Goal: Task Accomplishment & Management: Use online tool/utility

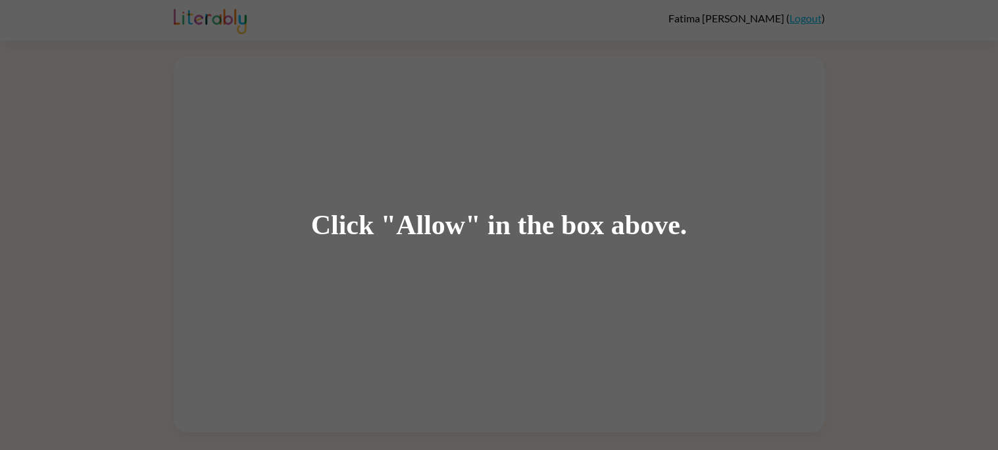
click at [412, 285] on div "Click "Allow" in the box above." at bounding box center [499, 225] width 998 height 450
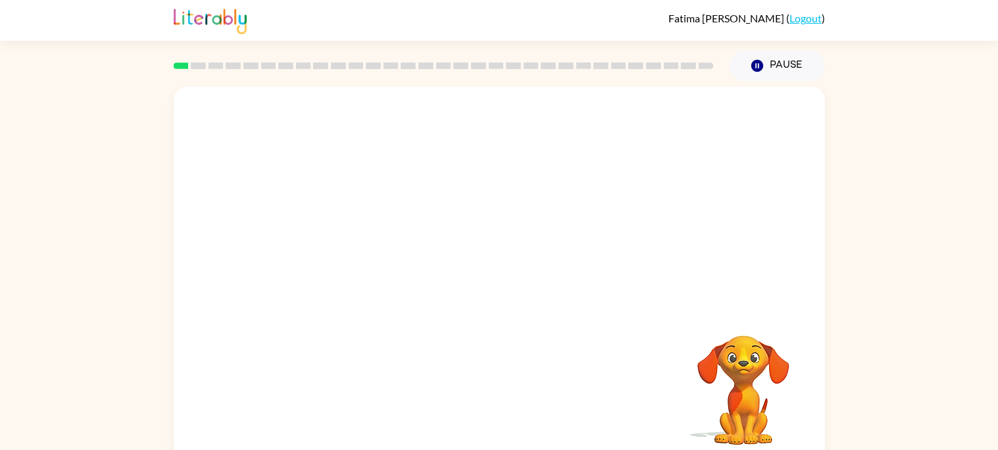
click at [411, 109] on div at bounding box center [499, 197] width 651 height 221
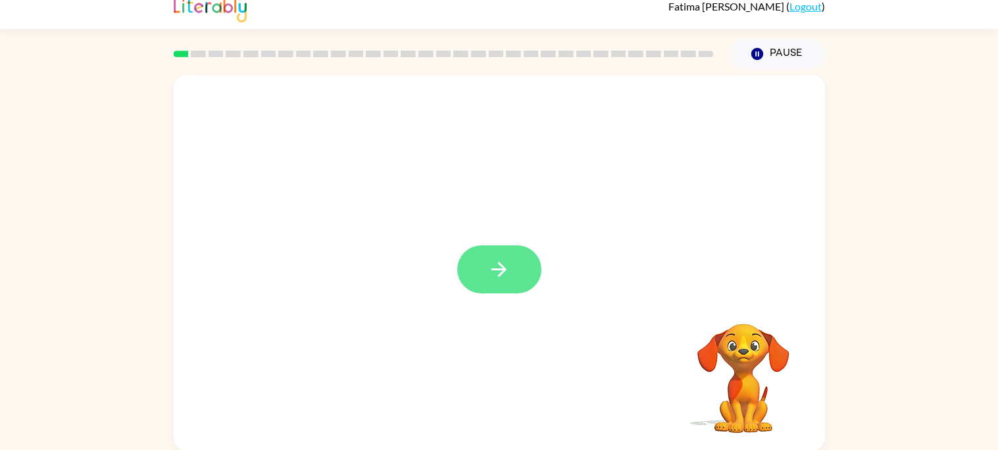
click at [485, 276] on button "button" at bounding box center [499, 269] width 84 height 48
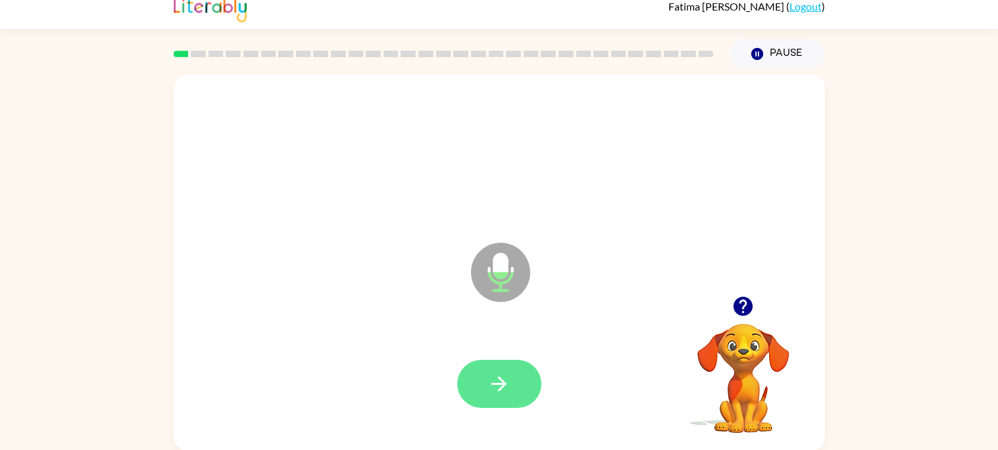
click at [500, 397] on button "button" at bounding box center [499, 384] width 84 height 48
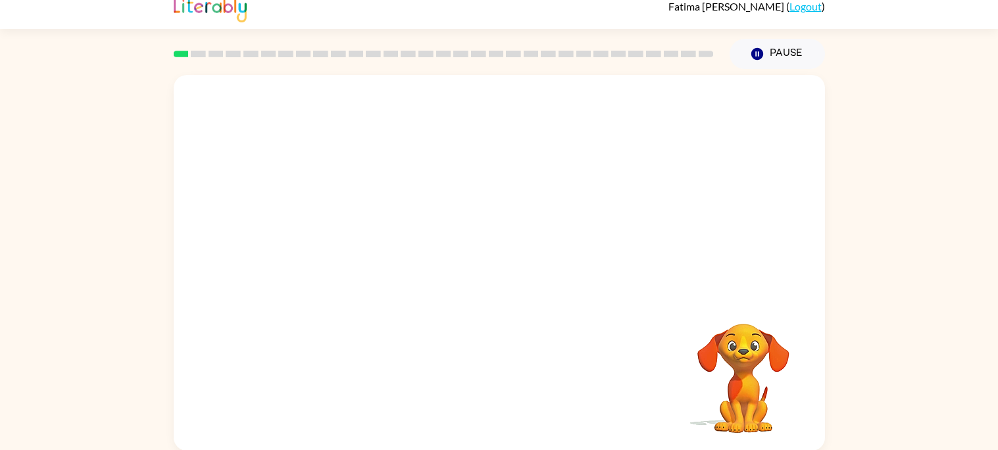
click at [500, 397] on div at bounding box center [499, 384] width 625 height 108
click at [772, 340] on video "Your browser must support playing .mp4 files to use Literably. Please try using…" at bounding box center [743, 369] width 132 height 132
click at [739, 350] on video "Your browser must support playing .mp4 files to use Literably. Please try using…" at bounding box center [743, 369] width 132 height 132
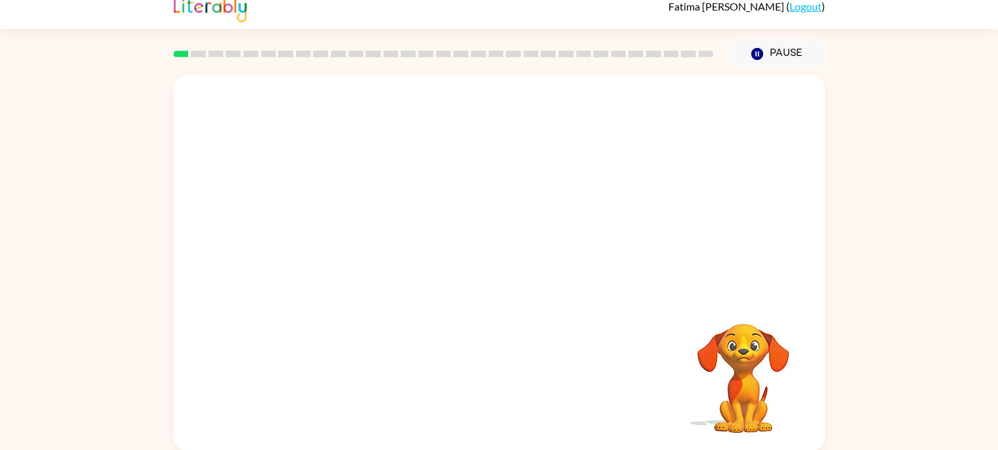
click at [739, 350] on video "Your browser must support playing .mp4 files to use Literably. Please try using…" at bounding box center [743, 369] width 132 height 132
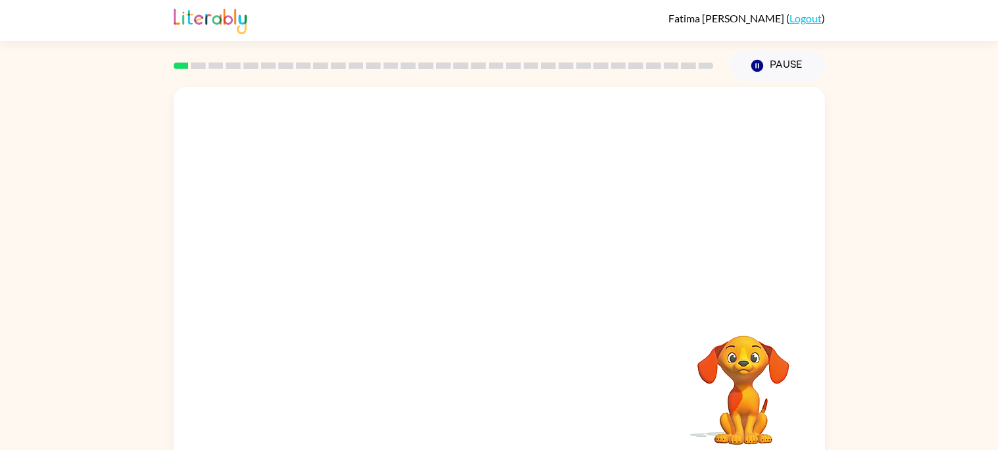
click at [727, 271] on div at bounding box center [499, 197] width 651 height 221
click at [484, 293] on div at bounding box center [499, 281] width 84 height 48
click at [531, 281] on button "button" at bounding box center [499, 281] width 84 height 48
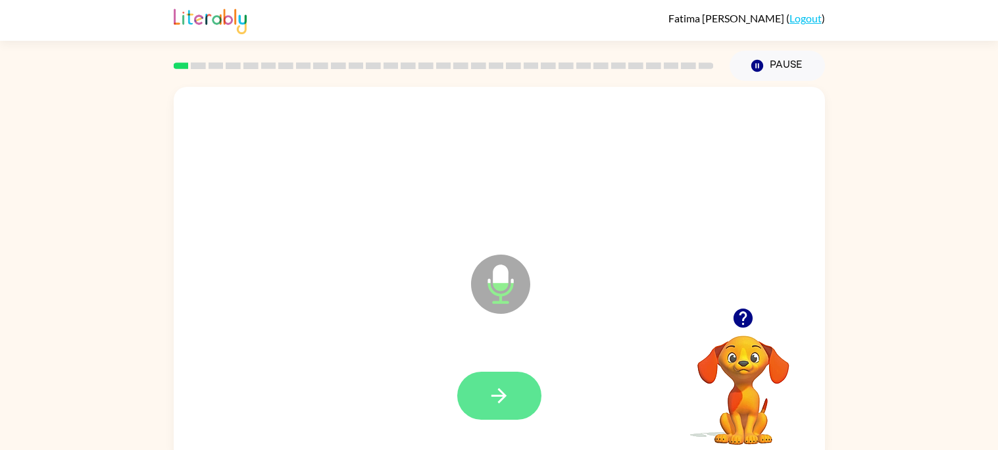
click at [493, 387] on icon "button" at bounding box center [498, 395] width 23 height 23
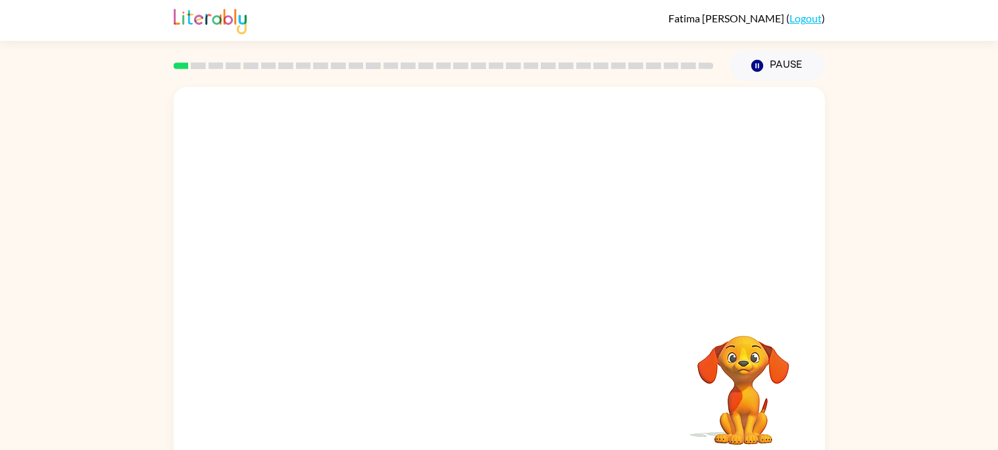
click at [780, 418] on video "Your browser must support playing .mp4 files to use Literably. Please try using…" at bounding box center [743, 381] width 132 height 132
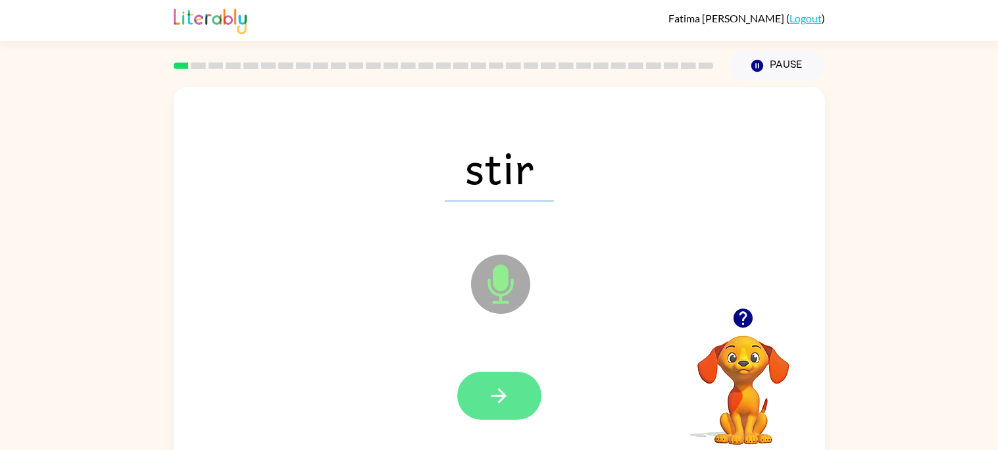
click at [512, 395] on button "button" at bounding box center [499, 396] width 84 height 48
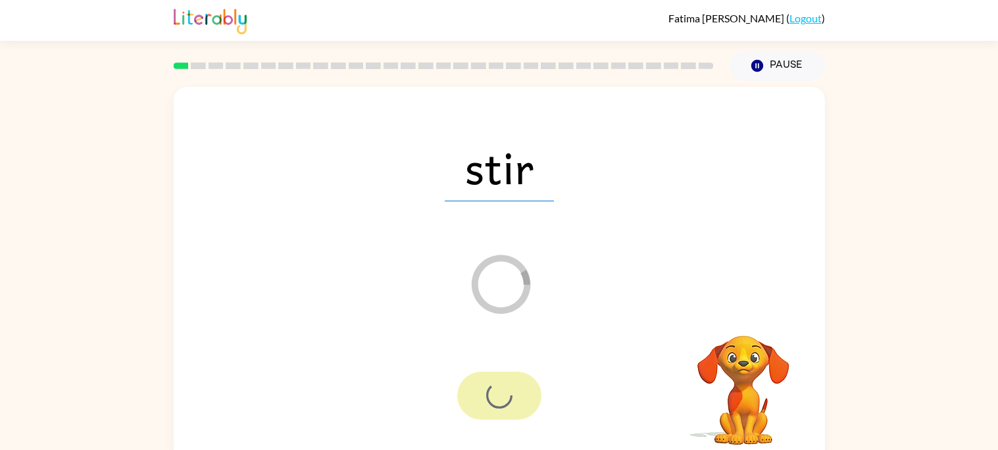
click at [512, 395] on div at bounding box center [499, 396] width 84 height 48
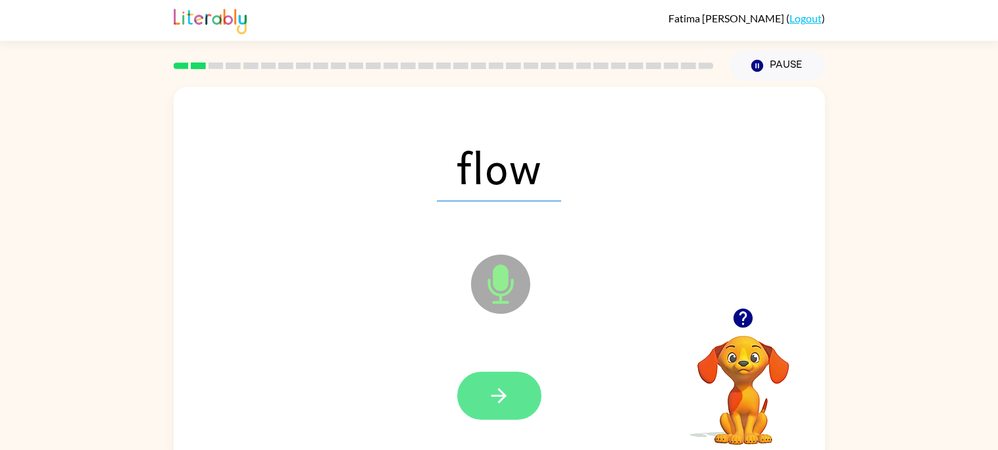
click at [501, 393] on icon "button" at bounding box center [498, 395] width 23 height 23
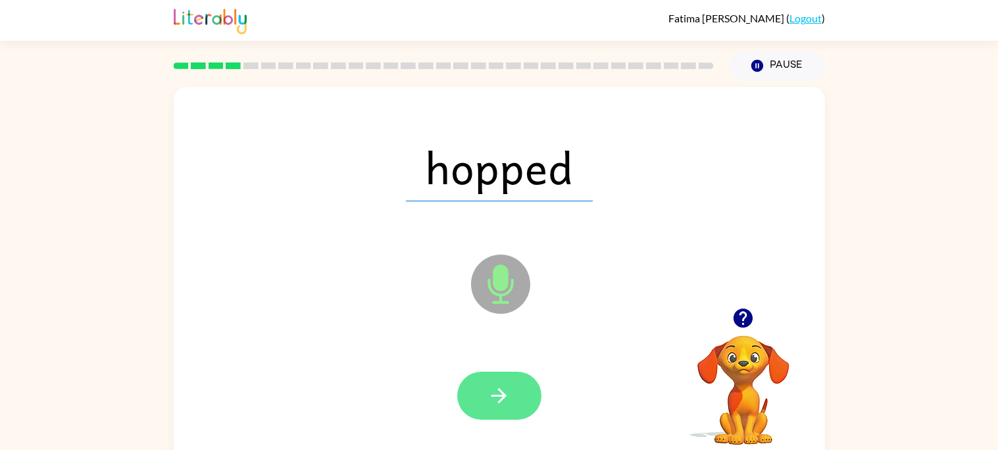
click at [499, 395] on icon "button" at bounding box center [498, 395] width 15 height 15
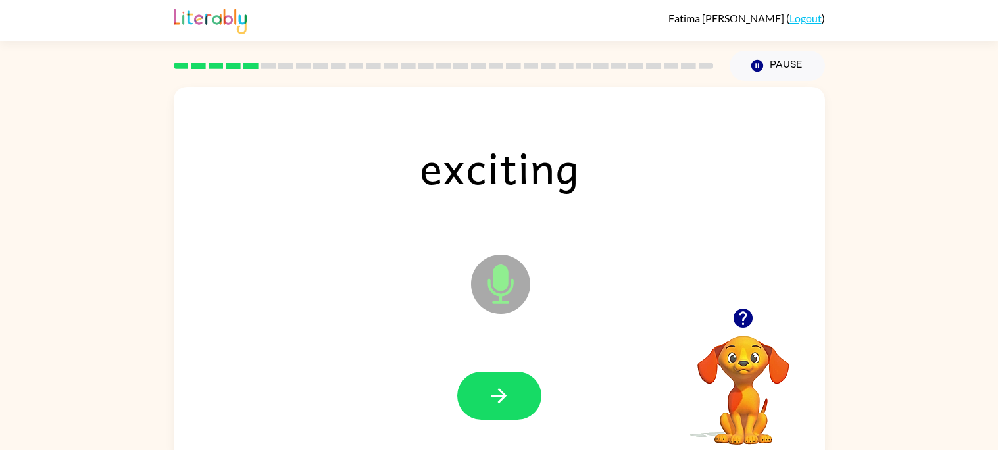
click at [499, 395] on icon "button" at bounding box center [498, 395] width 15 height 15
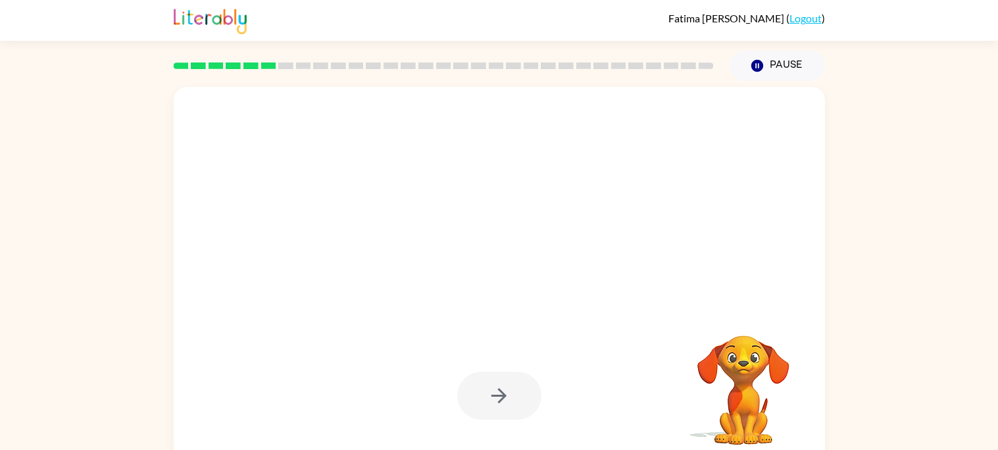
click at [688, 343] on video "Your browser must support playing .mp4 files to use Literably. Please try using…" at bounding box center [743, 381] width 132 height 132
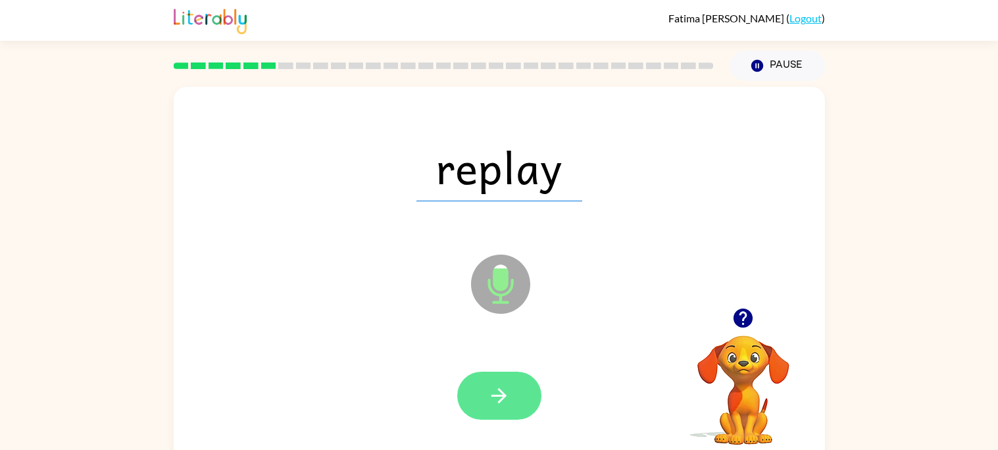
click at [514, 391] on button "button" at bounding box center [499, 396] width 84 height 48
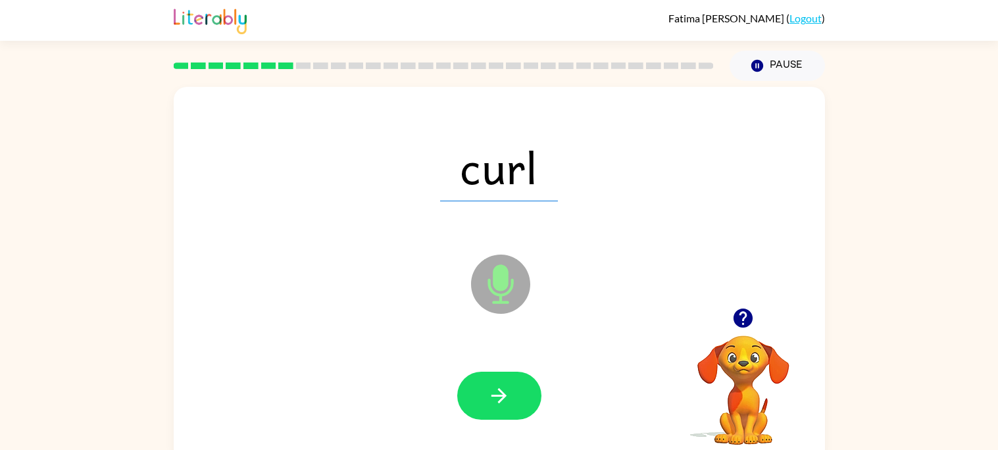
click at [495, 395] on icon "button" at bounding box center [498, 395] width 15 height 15
click at [495, 395] on div at bounding box center [499, 396] width 84 height 48
click at [495, 395] on icon "button" at bounding box center [498, 395] width 15 height 15
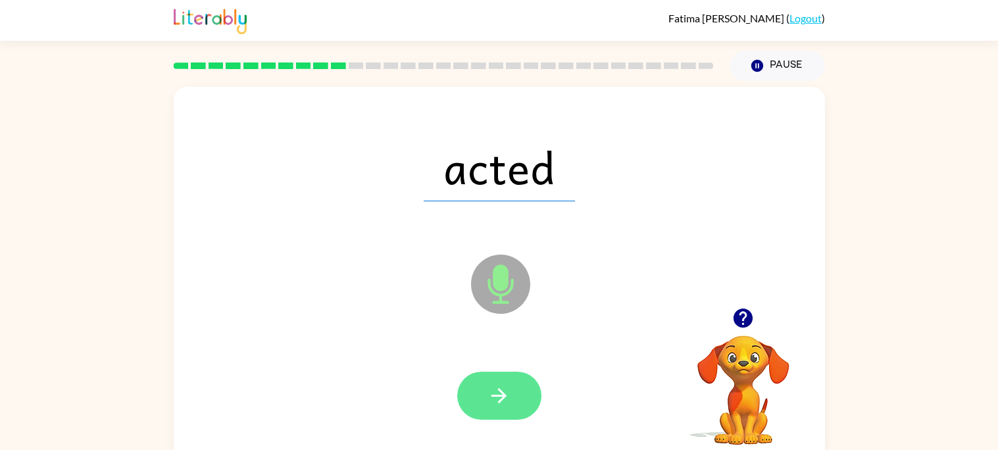
click at [495, 391] on icon "button" at bounding box center [498, 395] width 23 height 23
click at [495, 391] on div at bounding box center [499, 396] width 84 height 48
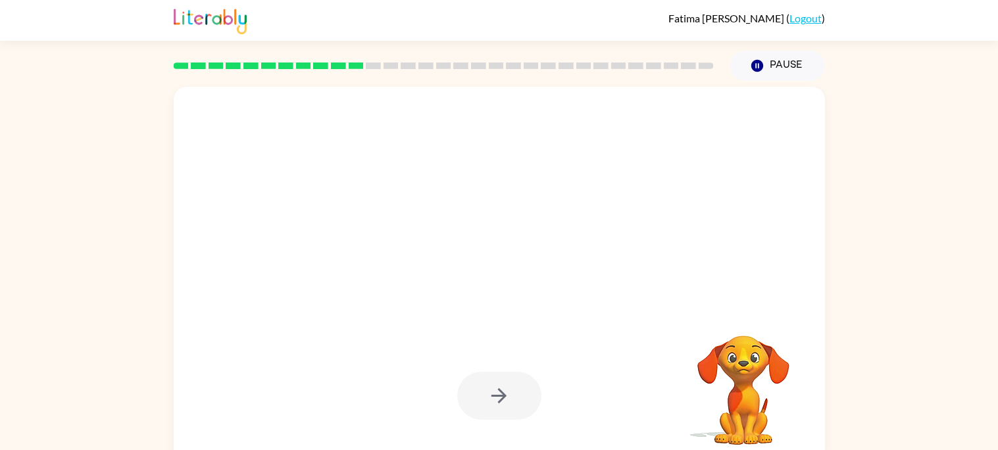
click at [495, 391] on div at bounding box center [499, 396] width 84 height 48
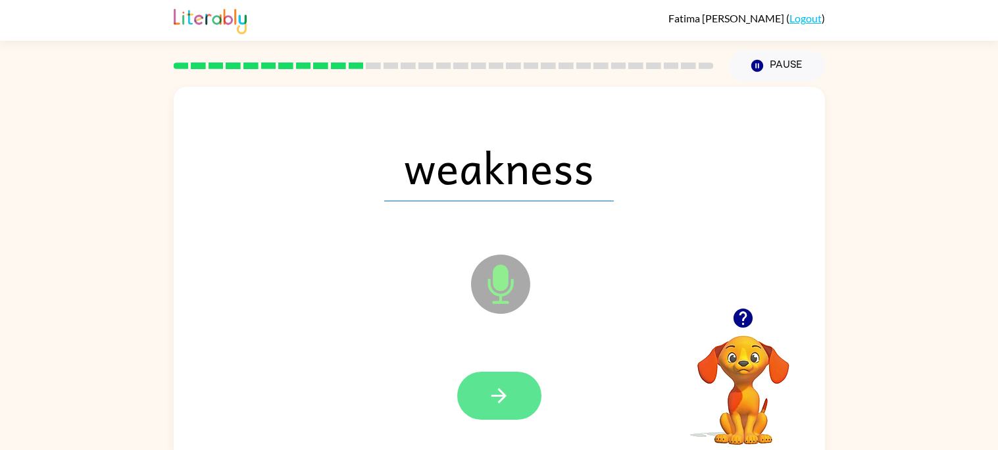
click at [481, 391] on button "button" at bounding box center [499, 396] width 84 height 48
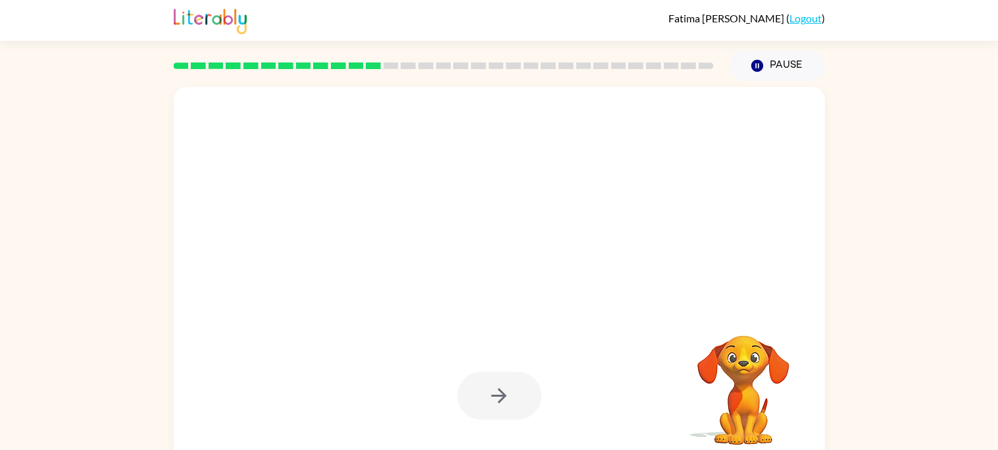
click at [722, 347] on video "Your browser must support playing .mp4 files to use Literably. Please try using…" at bounding box center [743, 381] width 132 height 132
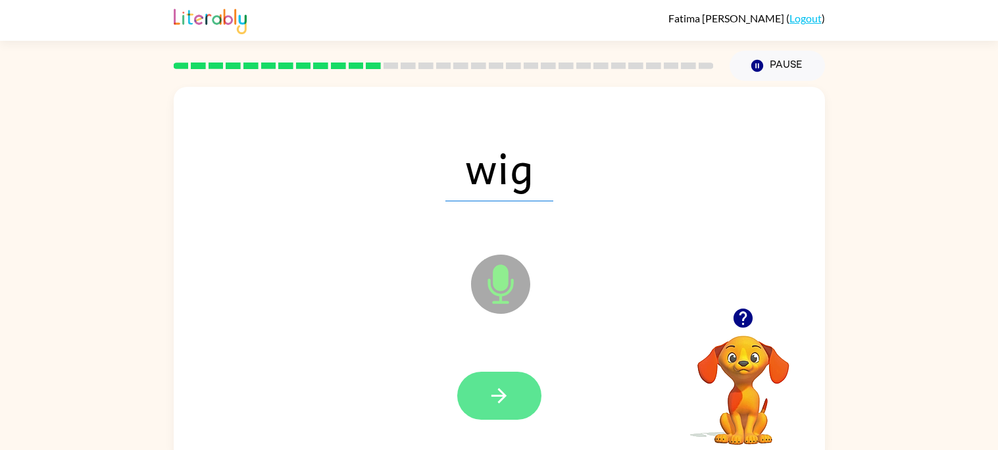
click at [494, 401] on icon "button" at bounding box center [498, 395] width 23 height 23
click at [497, 402] on icon "button" at bounding box center [498, 395] width 23 height 23
click at [504, 394] on icon "button" at bounding box center [498, 395] width 15 height 15
click at [484, 381] on button "button" at bounding box center [499, 396] width 84 height 48
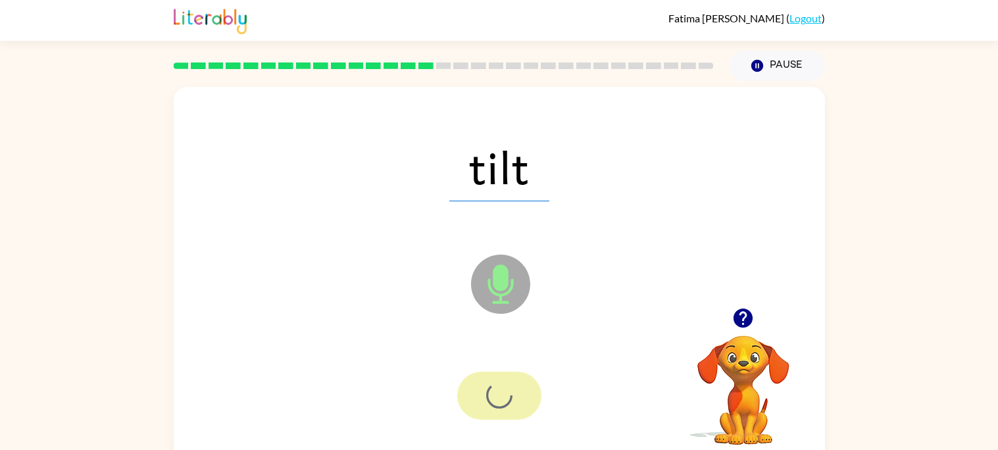
click at [484, 381] on div at bounding box center [499, 396] width 84 height 48
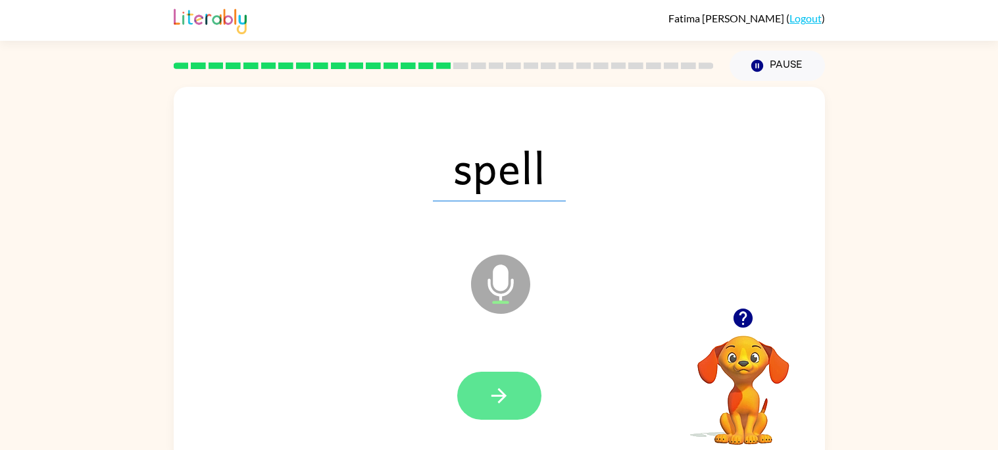
click at [503, 404] on icon "button" at bounding box center [498, 395] width 23 height 23
click at [508, 395] on icon "button" at bounding box center [498, 395] width 23 height 23
click at [487, 393] on icon "button" at bounding box center [498, 395] width 23 height 23
click at [495, 381] on button "button" at bounding box center [499, 396] width 84 height 48
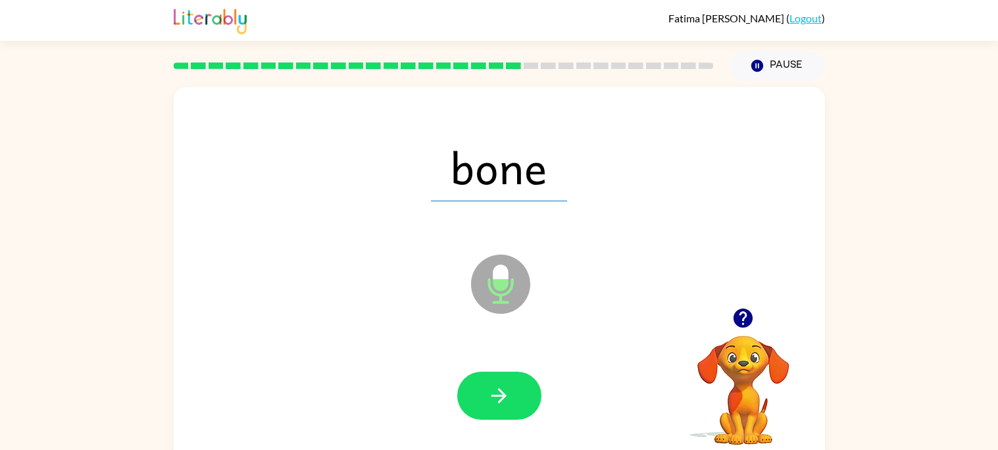
click at [495, 381] on button "button" at bounding box center [499, 396] width 84 height 48
click at [495, 381] on div at bounding box center [499, 396] width 84 height 48
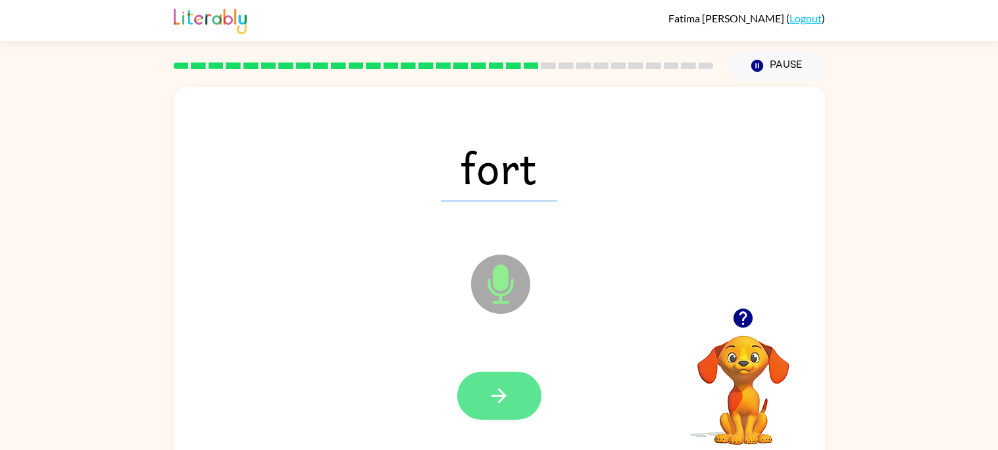
click at [495, 395] on icon "button" at bounding box center [498, 395] width 15 height 15
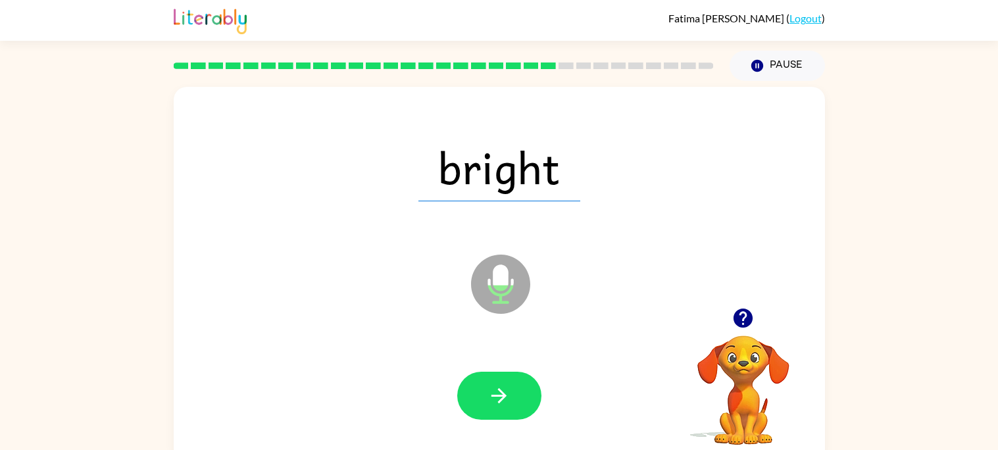
click at [495, 395] on icon "button" at bounding box center [498, 395] width 15 height 15
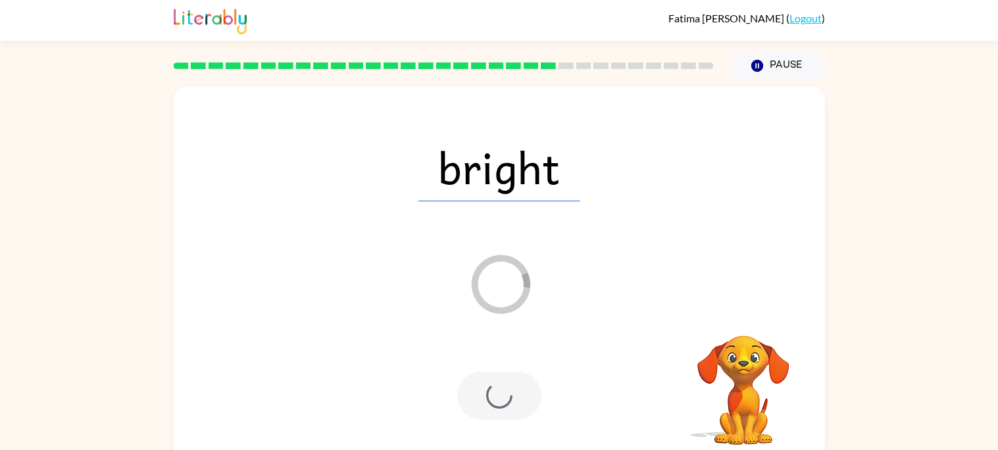
click at [495, 395] on div at bounding box center [499, 396] width 84 height 48
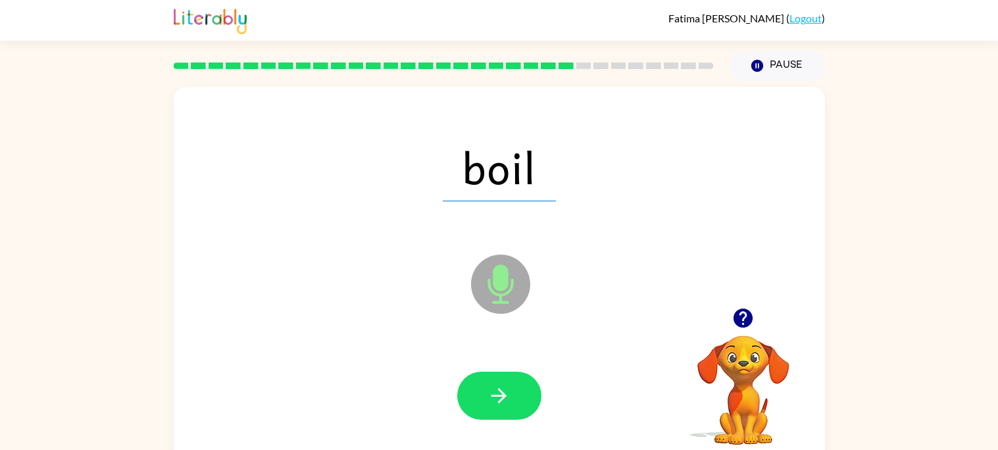
click at [495, 395] on icon "button" at bounding box center [498, 395] width 15 height 15
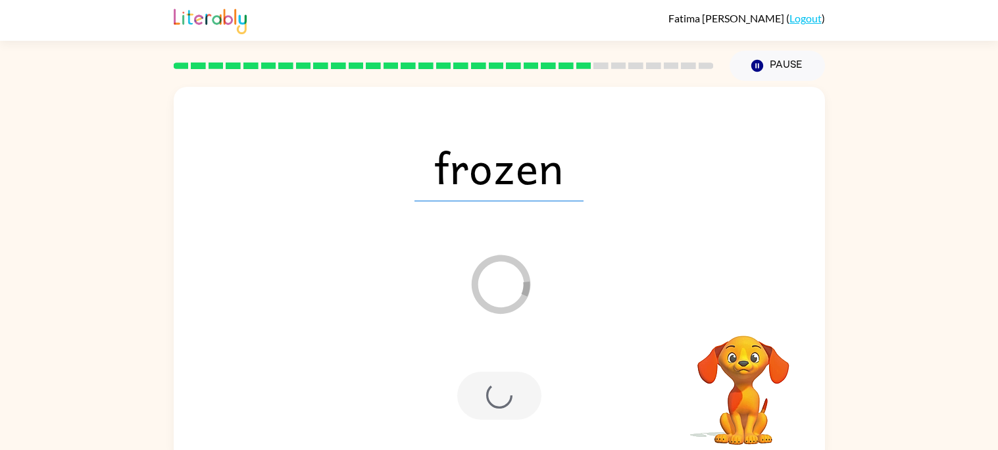
click at [495, 395] on div at bounding box center [499, 396] width 84 height 48
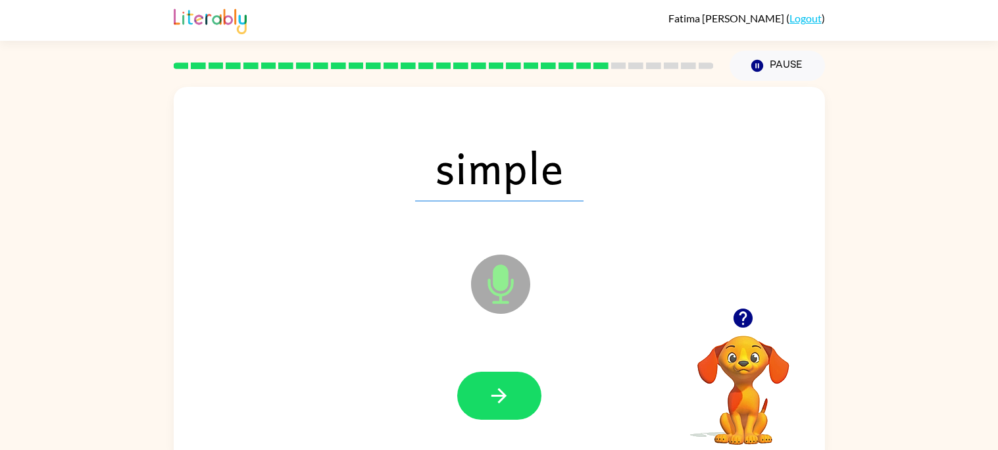
click at [495, 395] on icon "button" at bounding box center [498, 395] width 15 height 15
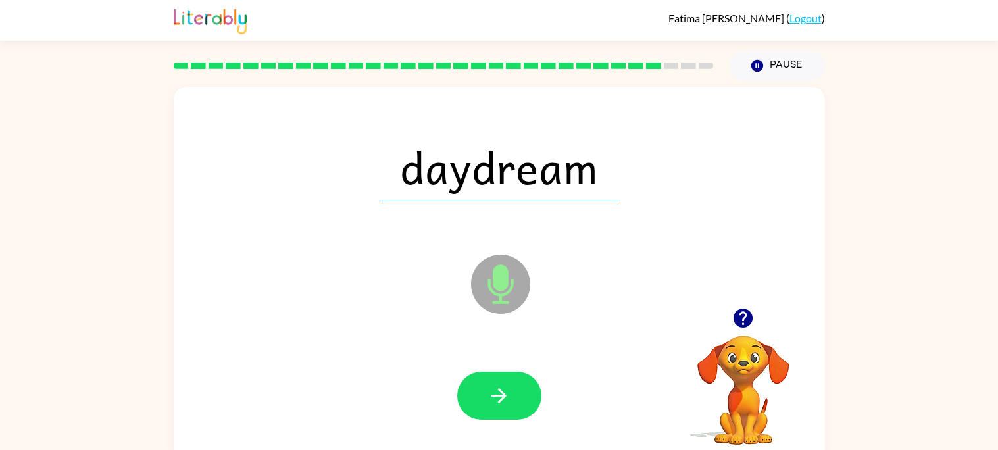
click at [495, 395] on icon "button" at bounding box center [498, 395] width 15 height 15
click at [495, 395] on div at bounding box center [499, 396] width 84 height 48
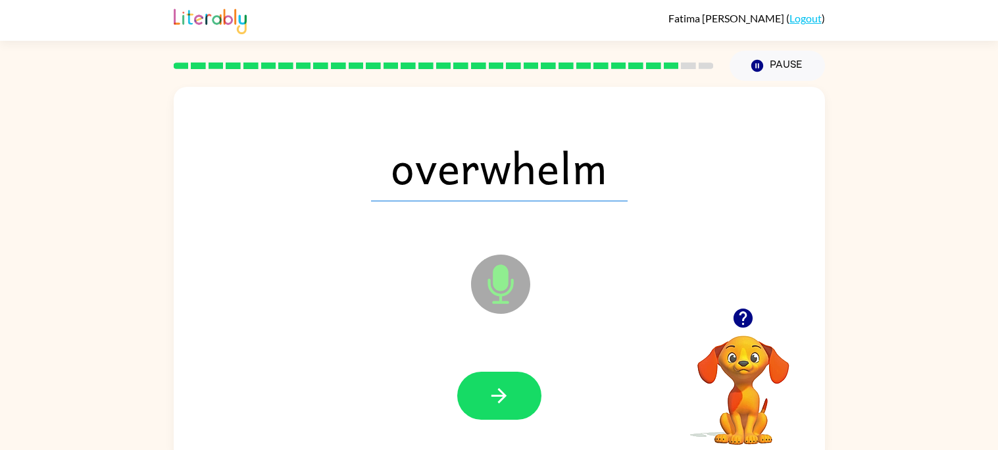
click at [495, 395] on icon "button" at bounding box center [498, 395] width 15 height 15
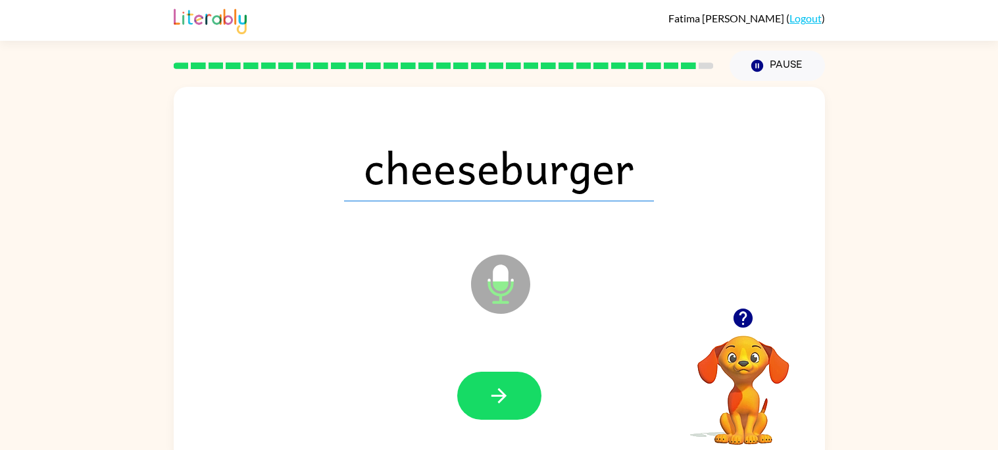
click at [495, 395] on icon "button" at bounding box center [498, 395] width 15 height 15
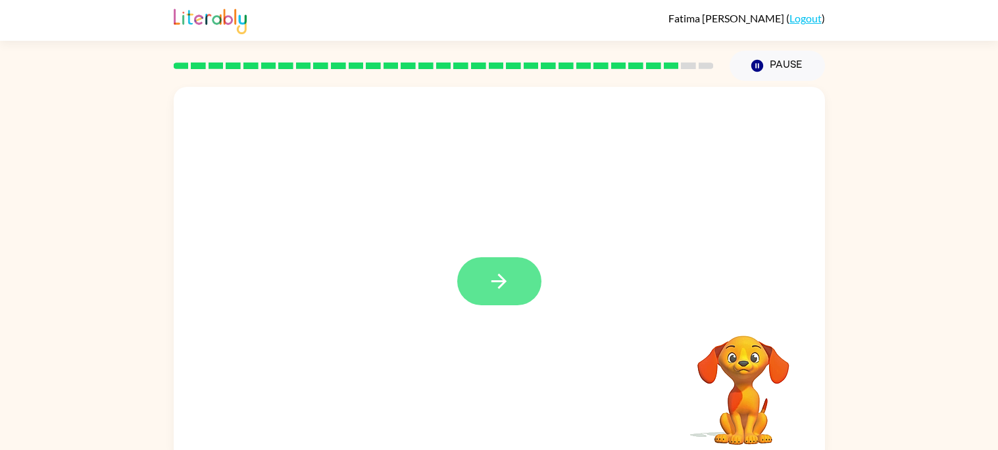
click at [489, 297] on button "button" at bounding box center [499, 281] width 84 height 48
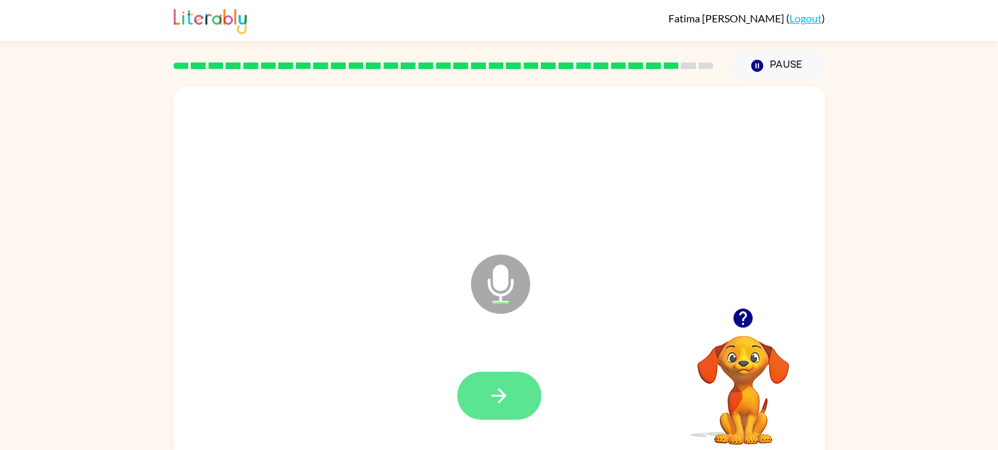
click at [520, 385] on button "button" at bounding box center [499, 396] width 84 height 48
click at [739, 315] on icon "button" at bounding box center [742, 317] width 19 height 19
click at [752, 316] on icon "button" at bounding box center [742, 318] width 23 height 23
click at [516, 386] on button "button" at bounding box center [499, 396] width 84 height 48
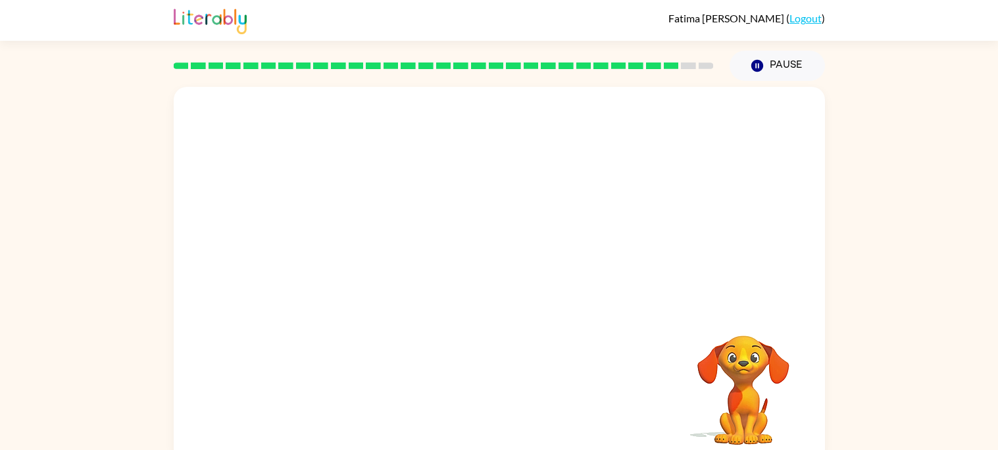
click at [761, 376] on video "Your browser must support playing .mp4 files to use Literably. Please try using…" at bounding box center [743, 381] width 132 height 132
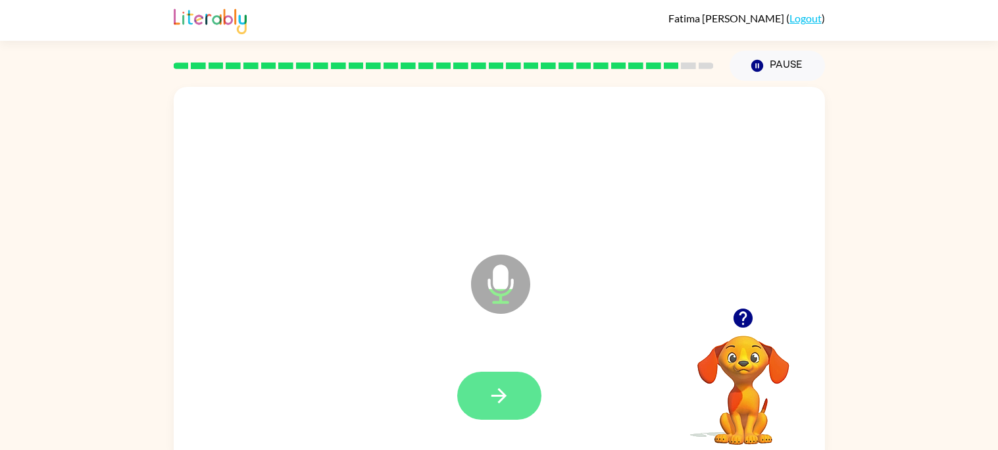
click at [493, 372] on button "button" at bounding box center [499, 396] width 84 height 48
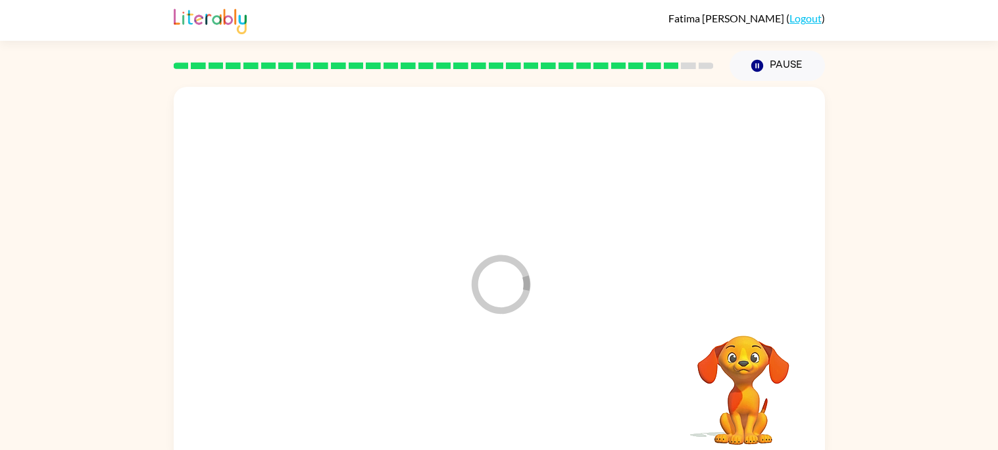
click at [493, 372] on div at bounding box center [499, 396] width 625 height 108
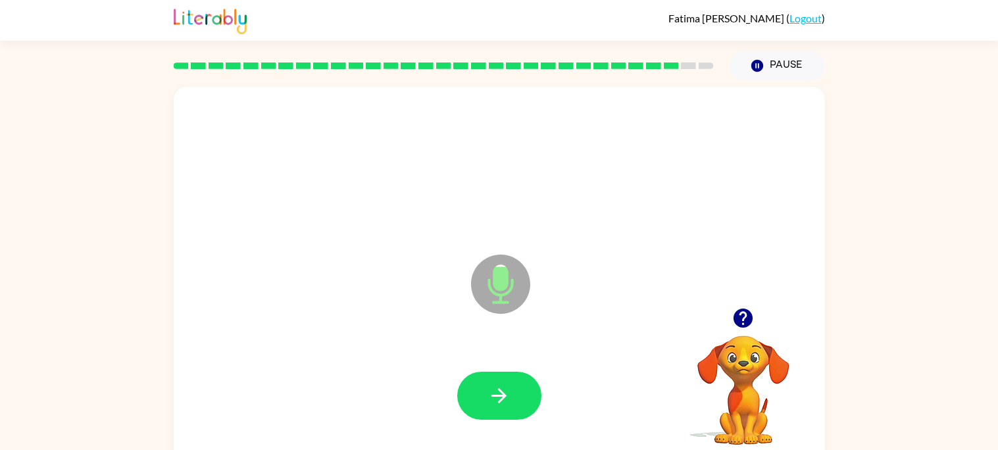
click at [737, 318] on icon "button" at bounding box center [742, 317] width 19 height 19
click at [491, 412] on button "button" at bounding box center [499, 396] width 84 height 48
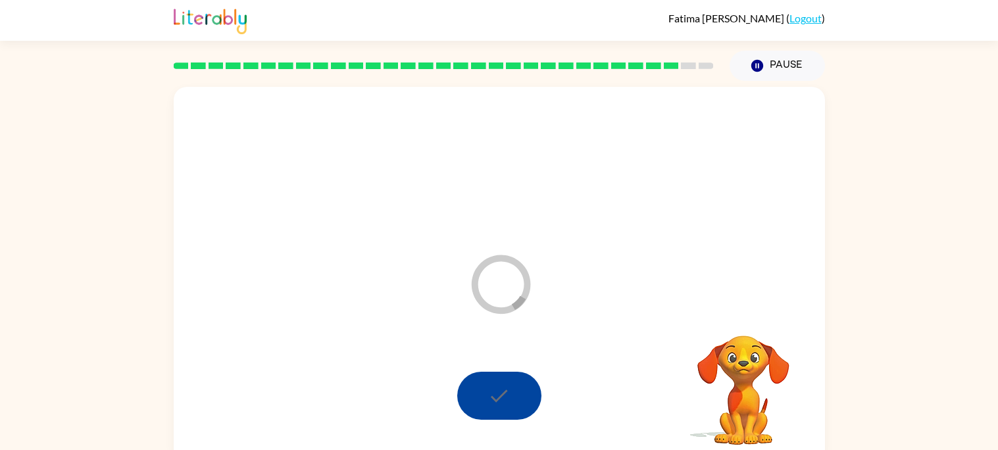
click at [491, 412] on div at bounding box center [499, 396] width 84 height 48
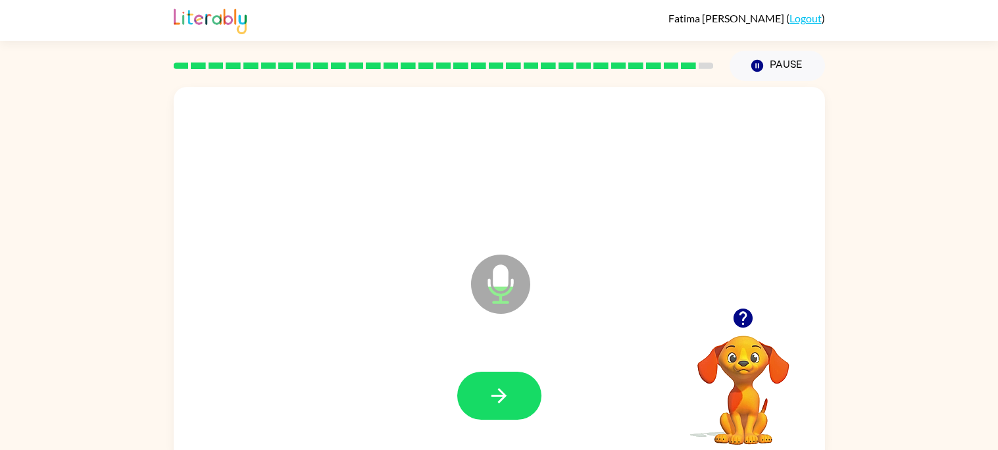
click at [738, 319] on icon "button" at bounding box center [742, 317] width 19 height 19
click at [516, 397] on button "button" at bounding box center [499, 396] width 84 height 48
click at [752, 314] on icon "button" at bounding box center [742, 318] width 23 height 23
click at [534, 381] on button "button" at bounding box center [499, 396] width 84 height 48
